Goal: Task Accomplishment & Management: Manage account settings

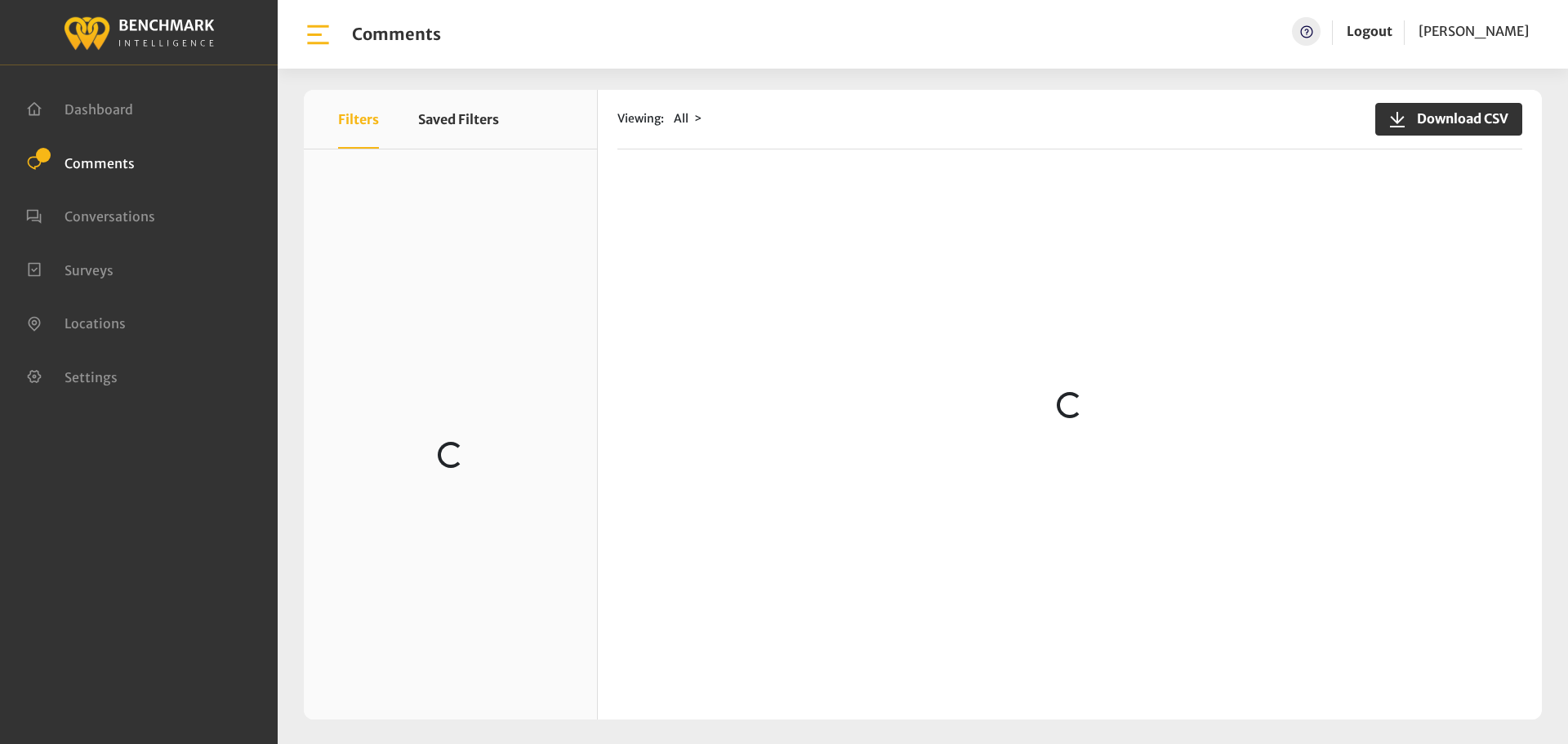
scroll to position [1619, 0]
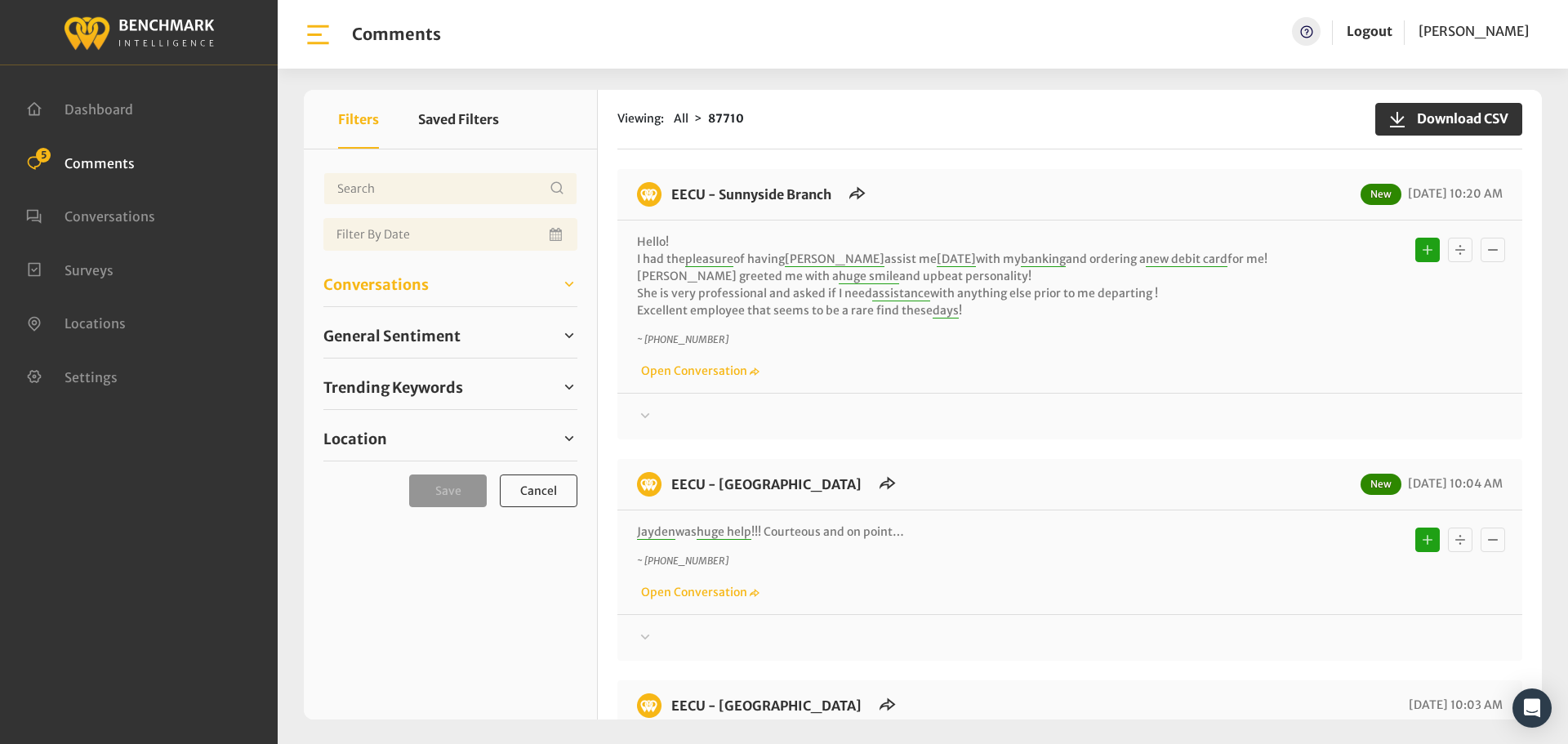
click at [434, 296] on link "Conversations" at bounding box center [450, 284] width 254 height 24
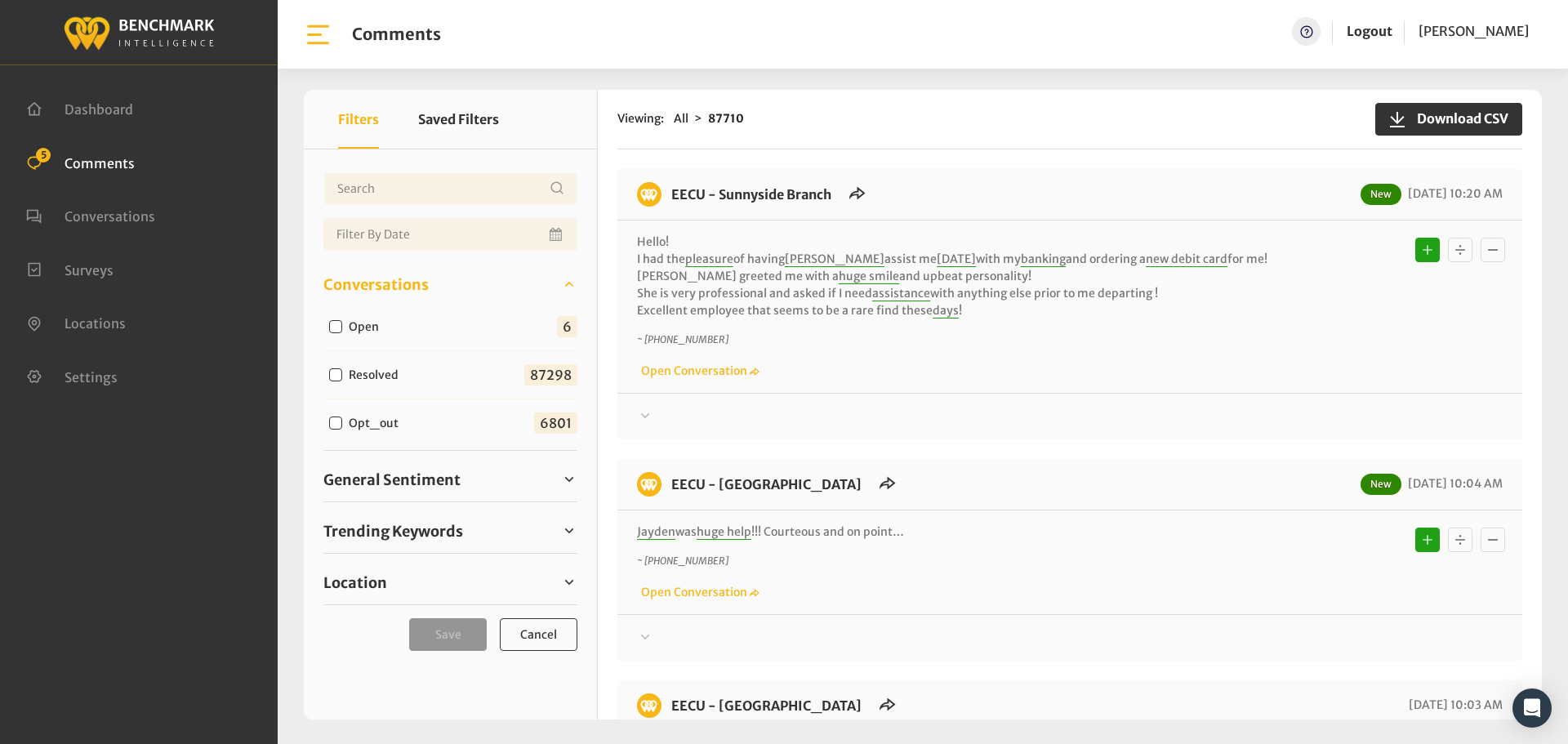
click at [333, 327] on input "Open" at bounding box center [336, 327] width 13 height 13
checkbox input "true"
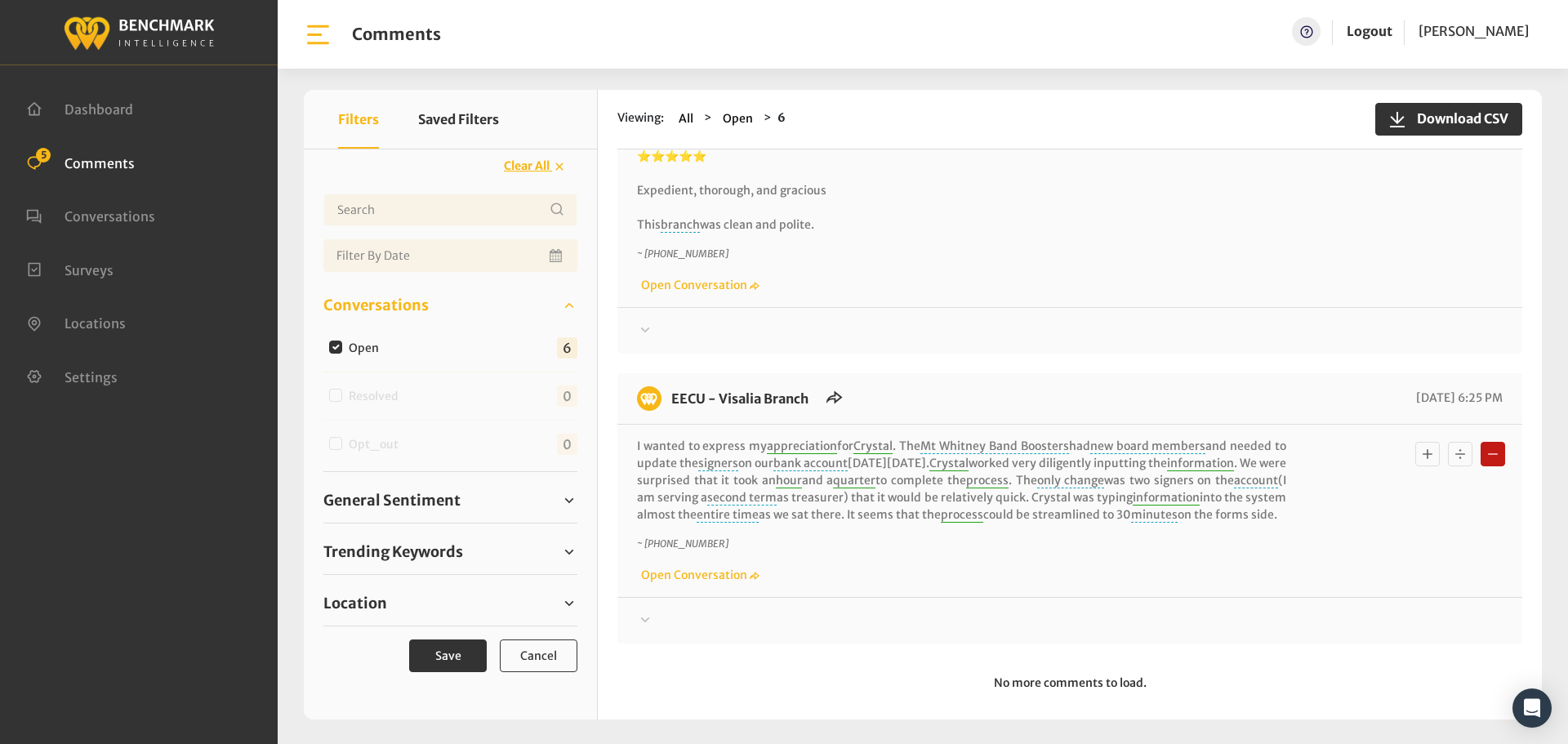
scroll to position [1124, 0]
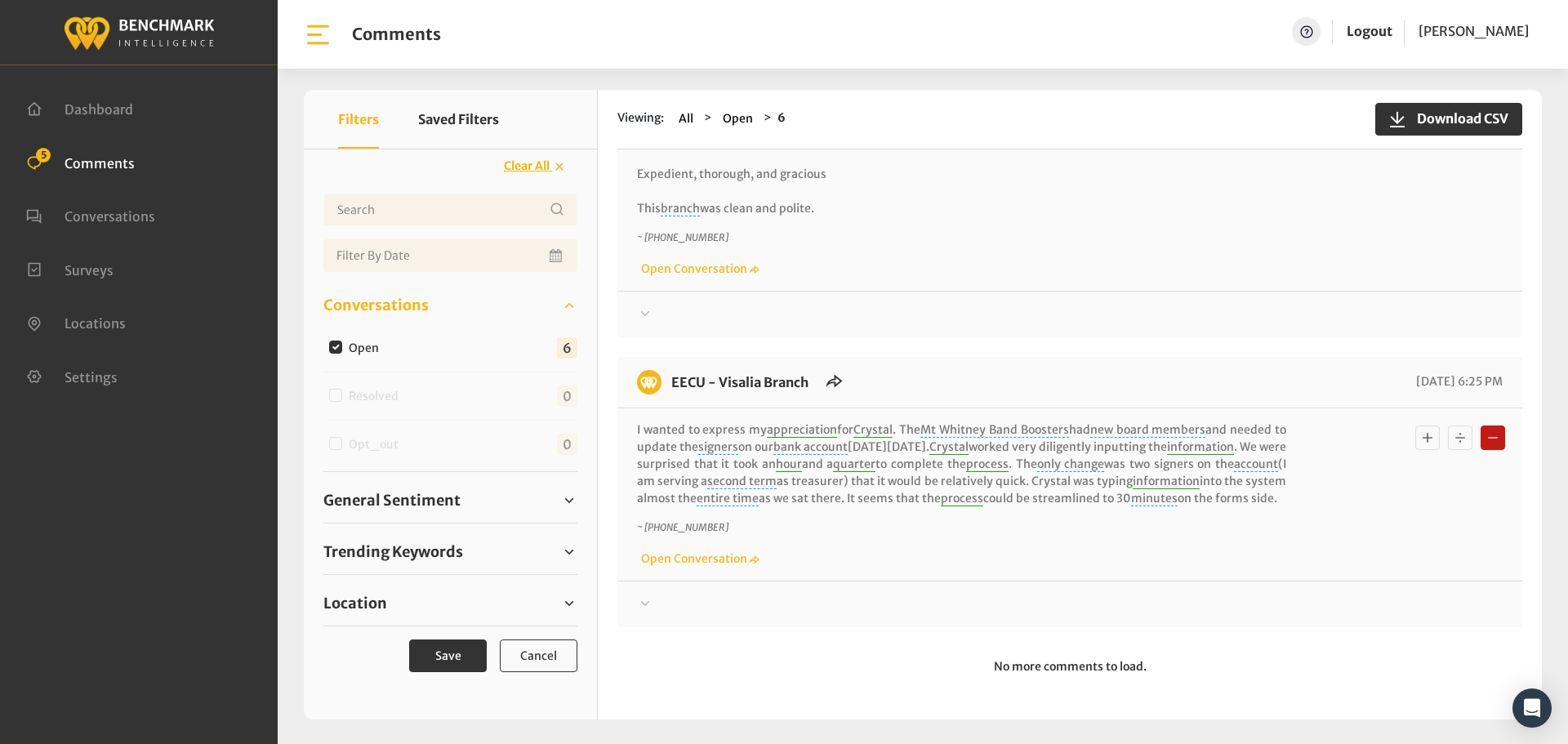
click at [339, 348] on input "Open" at bounding box center [336, 348] width 13 height 13
checkbox input "false"
